Goal: Find specific page/section: Find specific page/section

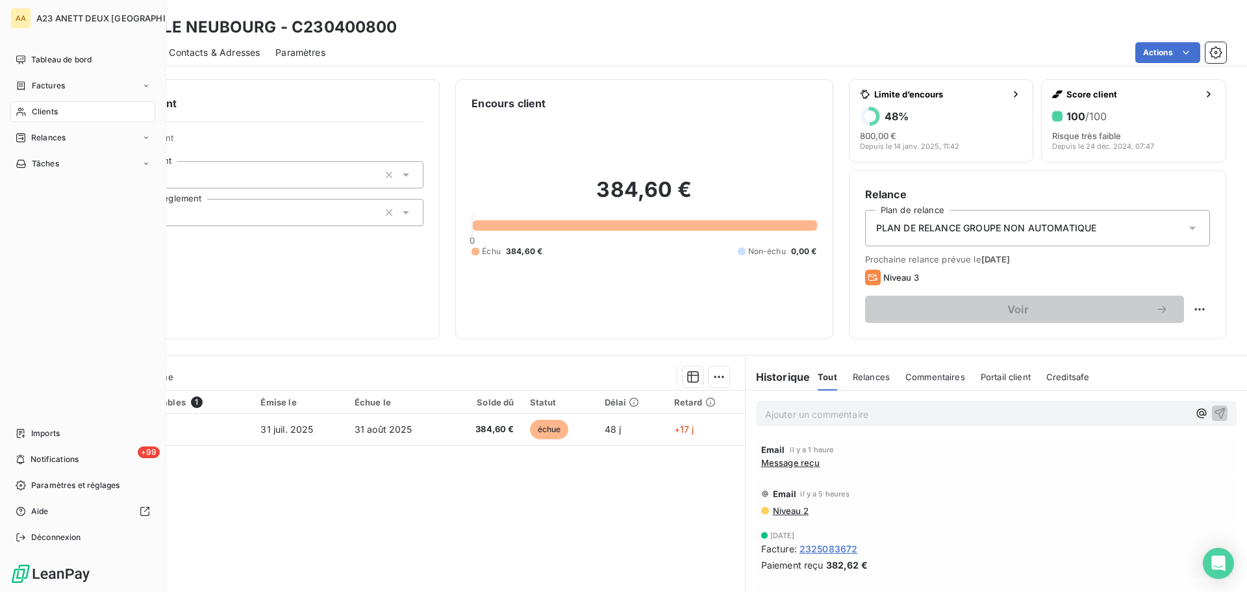
click at [40, 115] on span "Clients" at bounding box center [45, 112] width 26 height 12
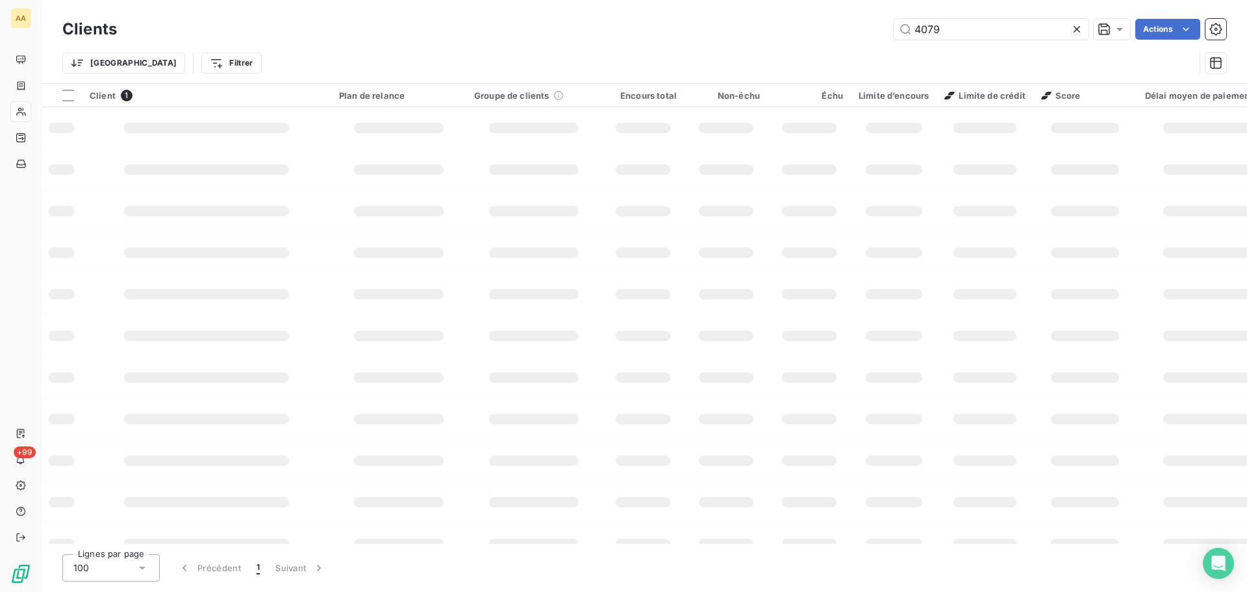
type input "4079"
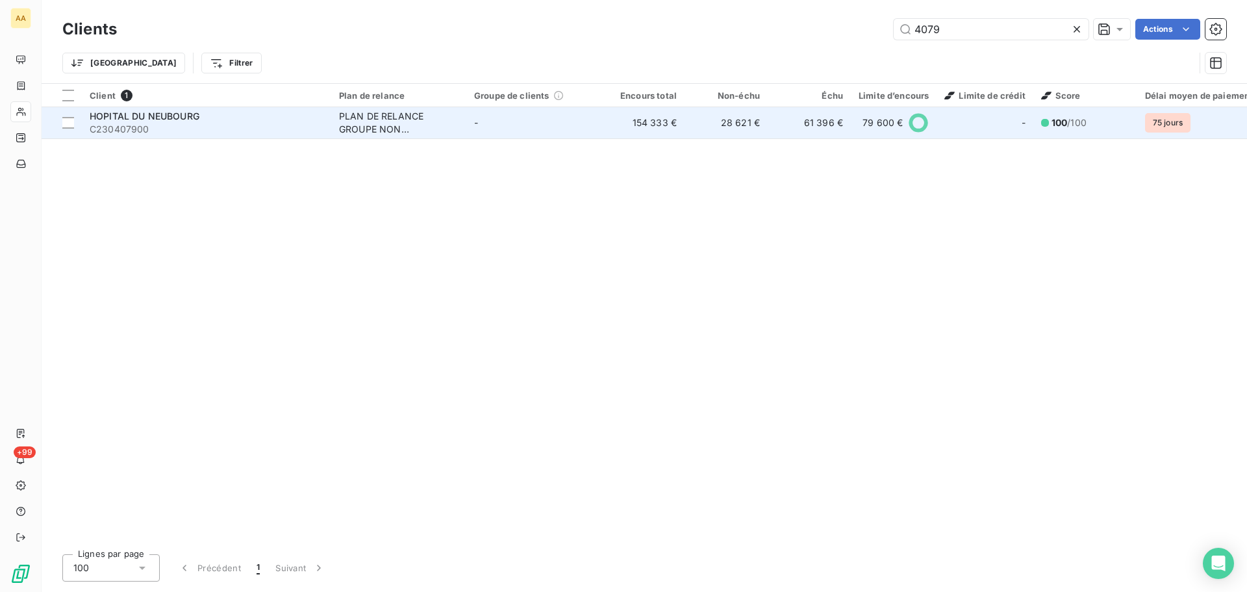
click at [173, 114] on span "HOPITAL DU NEUBOURG" at bounding box center [145, 115] width 110 height 11
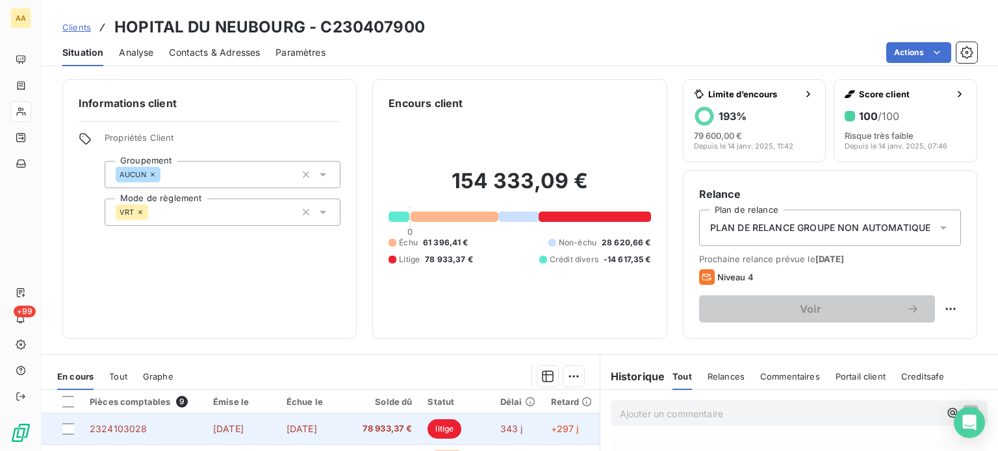
click at [122, 425] on span "2324103028" at bounding box center [119, 429] width 58 height 11
